Goal: Task Accomplishment & Management: Use online tool/utility

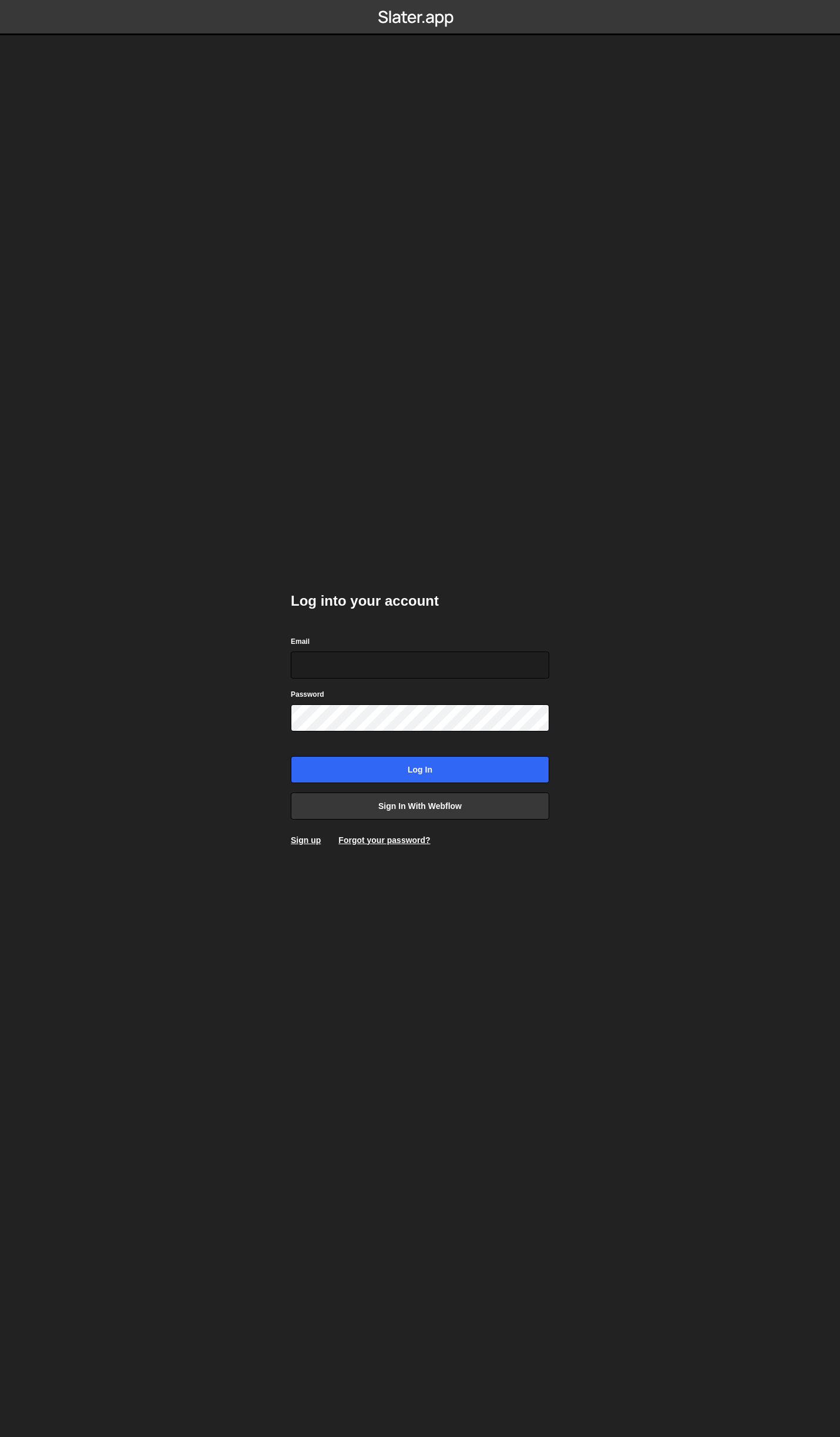
click at [405, 684] on form "Email Password Log in" at bounding box center [420, 709] width 259 height 148
click at [401, 670] on input "Email" at bounding box center [420, 665] width 259 height 27
click at [397, 801] on link "Sign in with Webflow" at bounding box center [420, 806] width 259 height 27
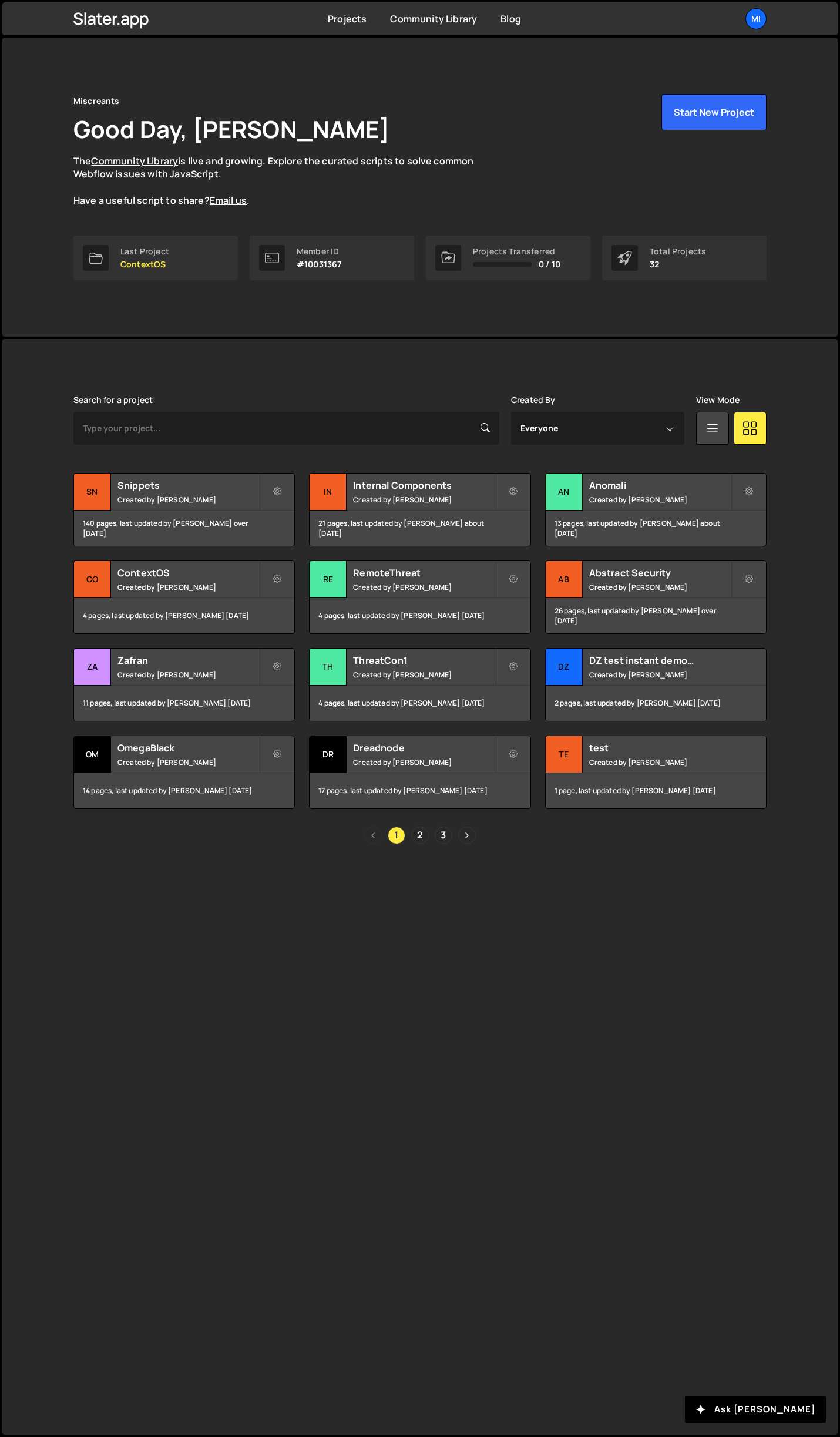
click at [731, 1101] on div "Slater is designed for desktop use. Please use a larger screen to access the fu…" at bounding box center [420, 886] width 835 height 1096
